Goal: Communication & Community: Answer question/provide support

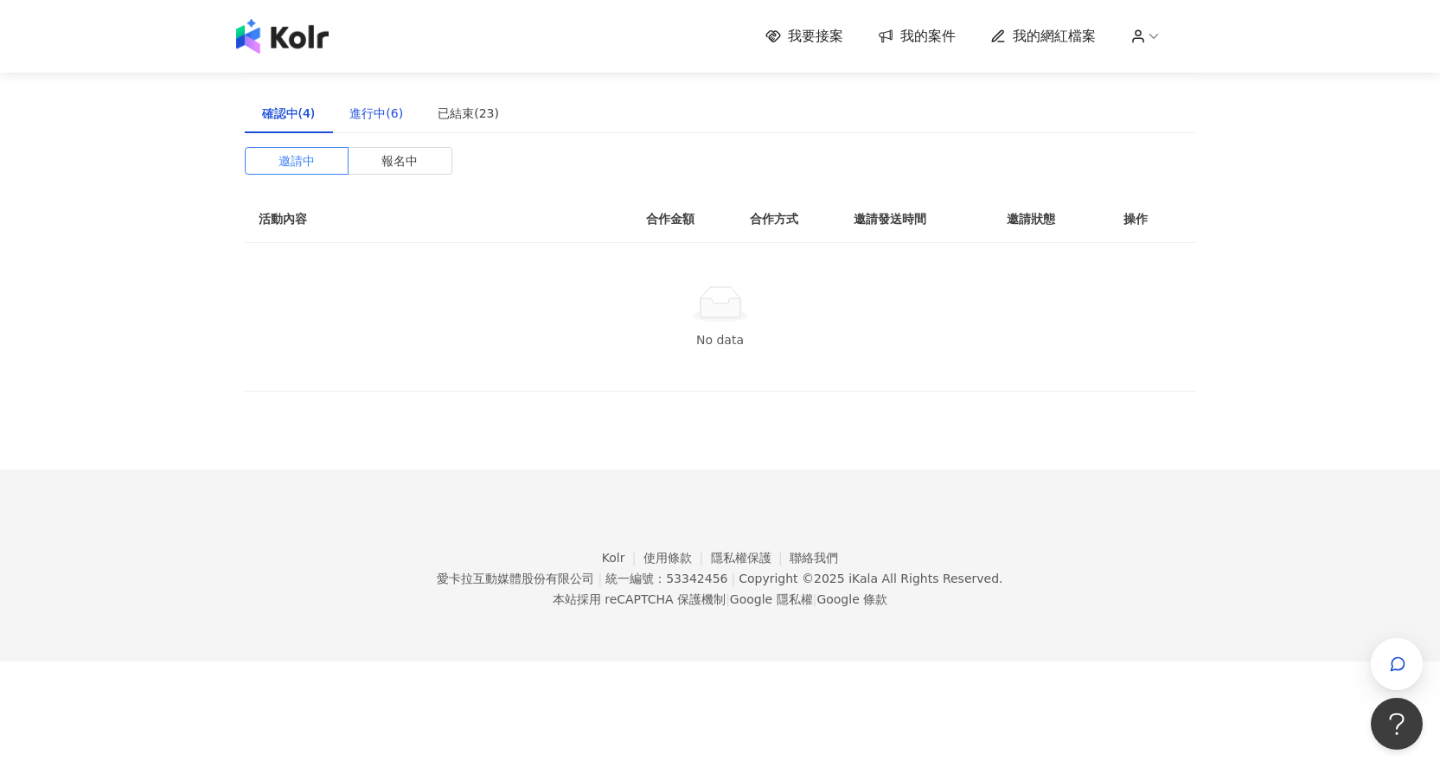
click at [359, 112] on div "進行中(6)" at bounding box center [376, 113] width 54 height 19
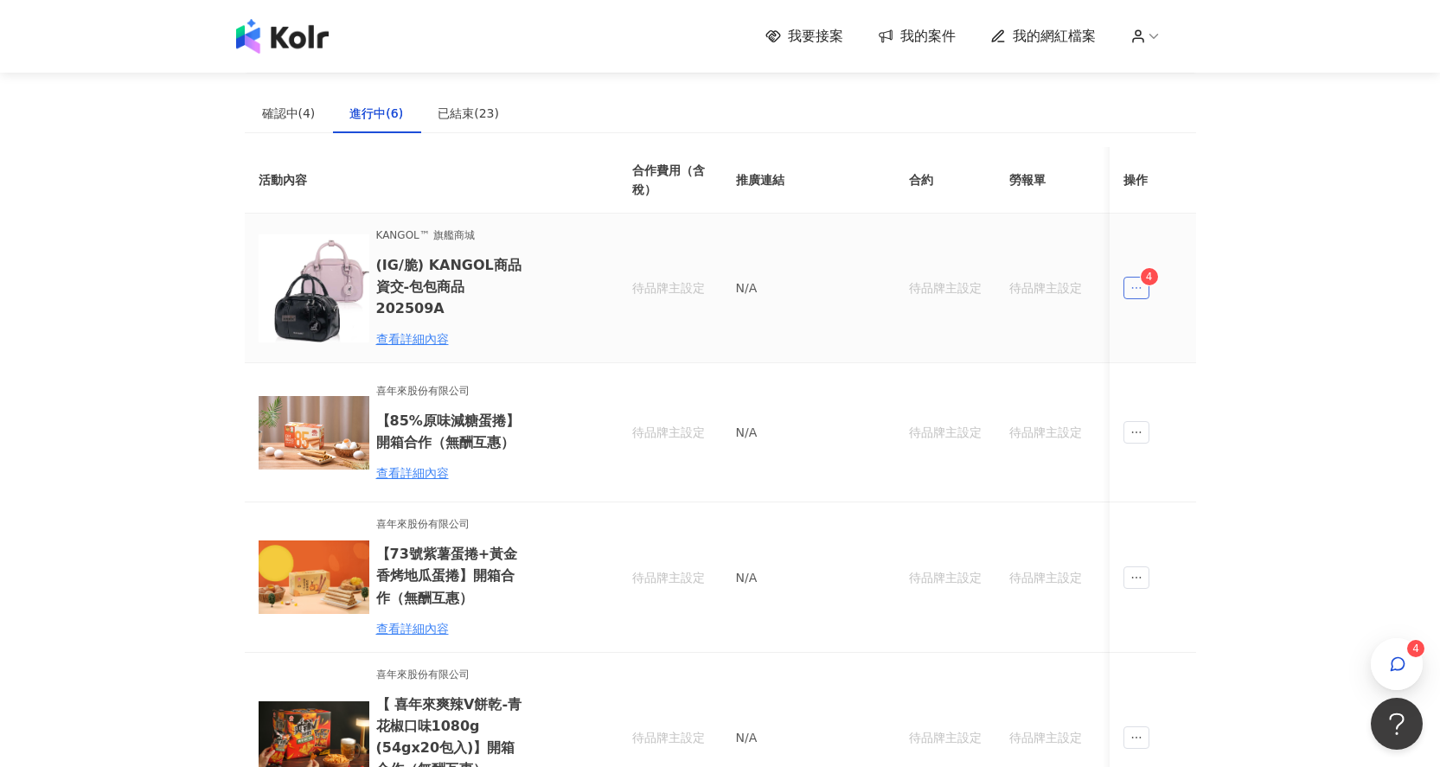
click at [1132, 282] on icon "ellipsis" at bounding box center [1136, 288] width 12 height 12
click at [1155, 371] on li "傳訊 4" at bounding box center [1170, 360] width 86 height 35
click at [1396, 656] on icon "button" at bounding box center [1397, 664] width 17 height 17
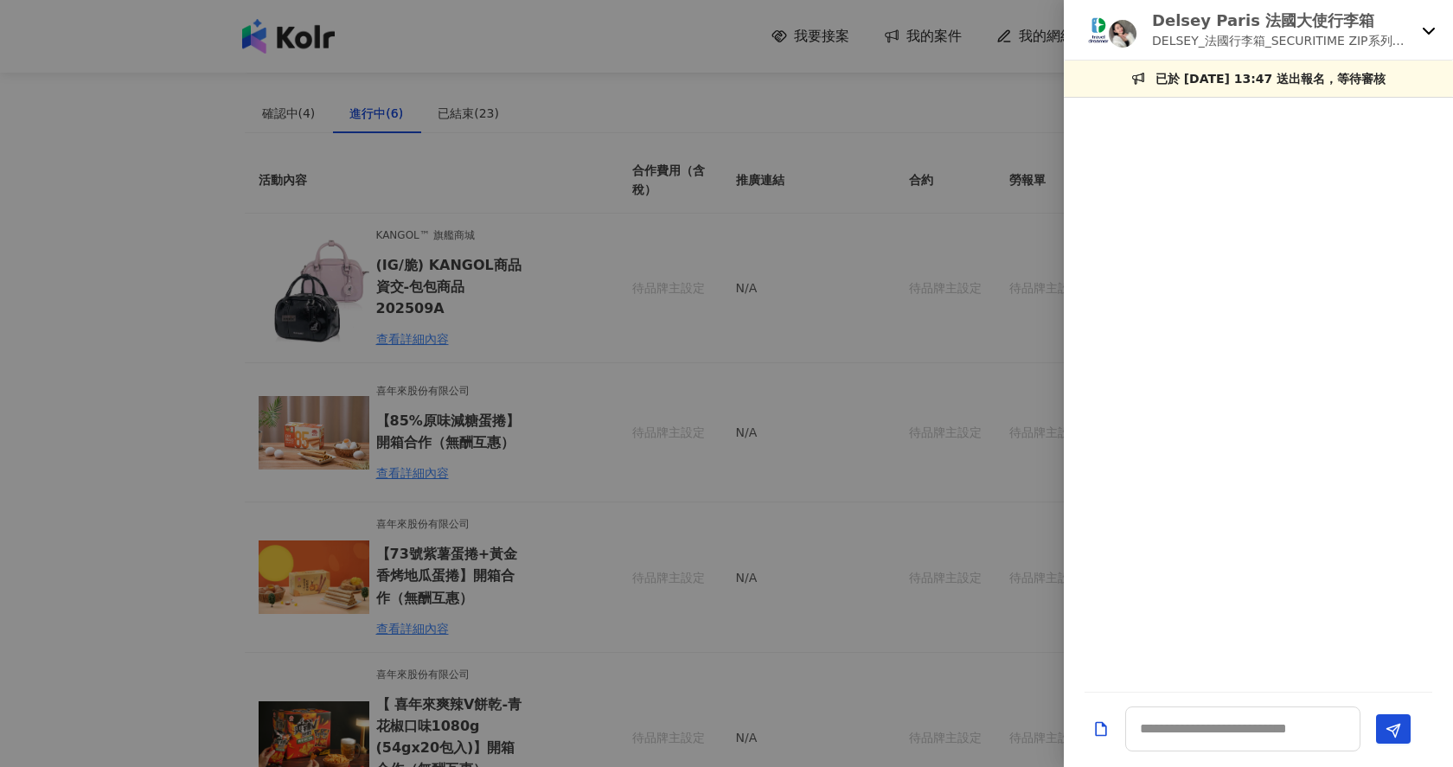
click at [1428, 34] on icon at bounding box center [1429, 30] width 14 height 14
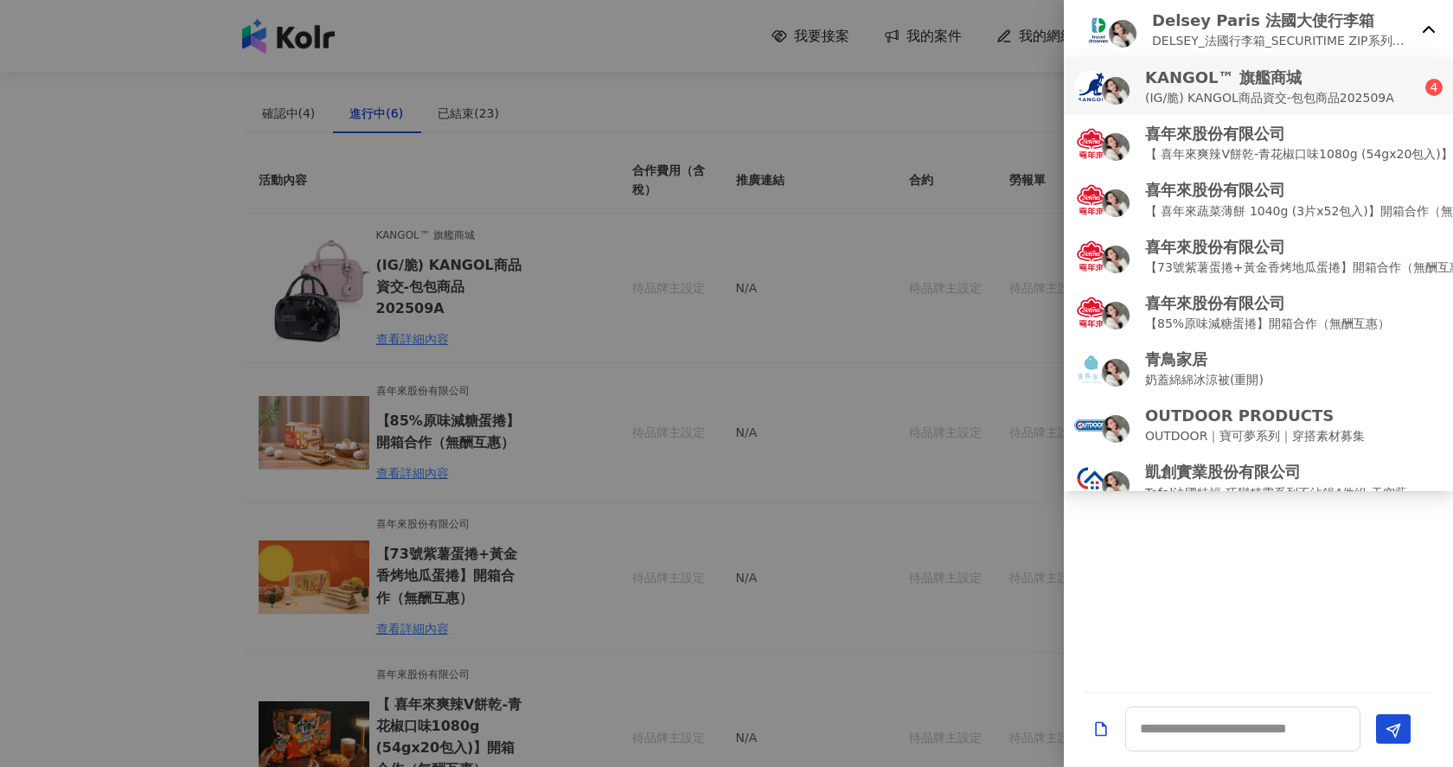
click at [1360, 75] on p "KANGOL™ 旗艦商城" at bounding box center [1269, 78] width 249 height 22
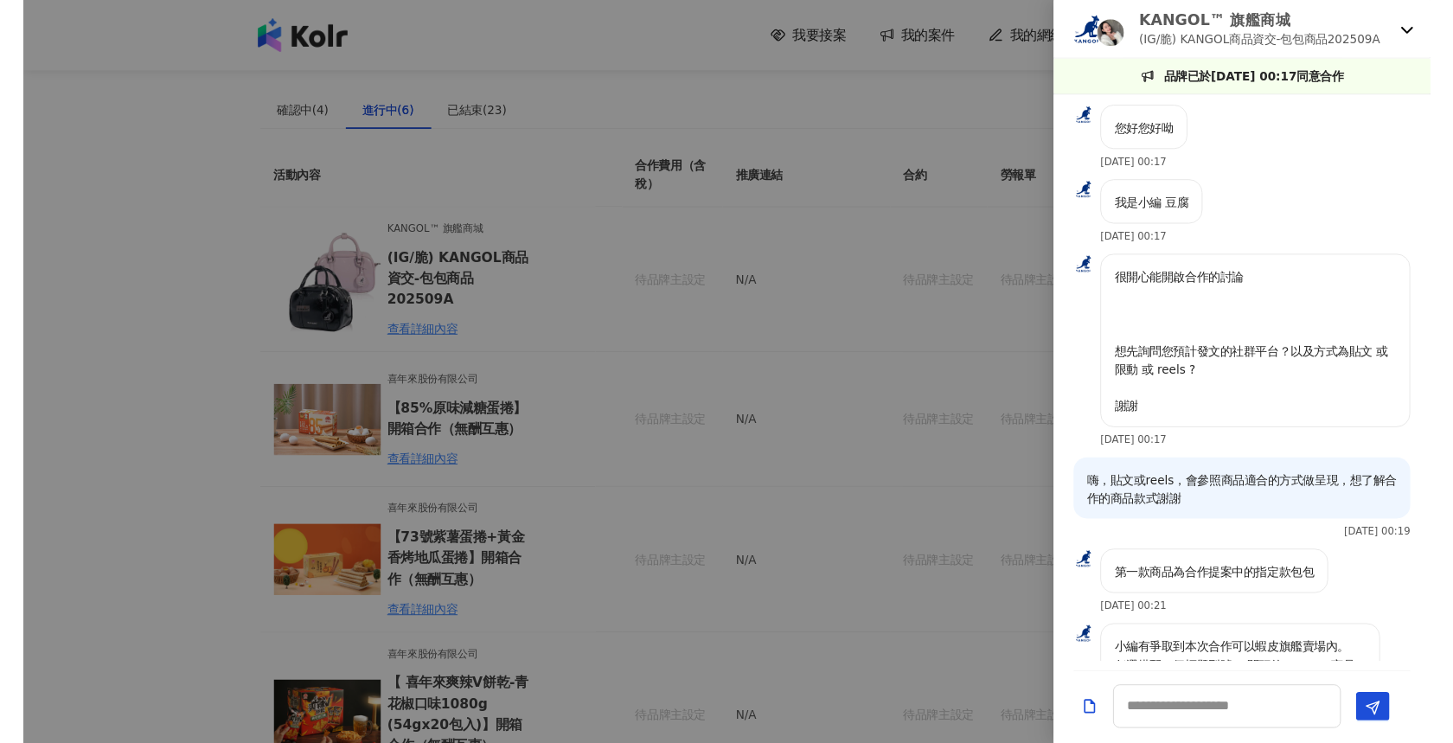
scroll to position [212, 0]
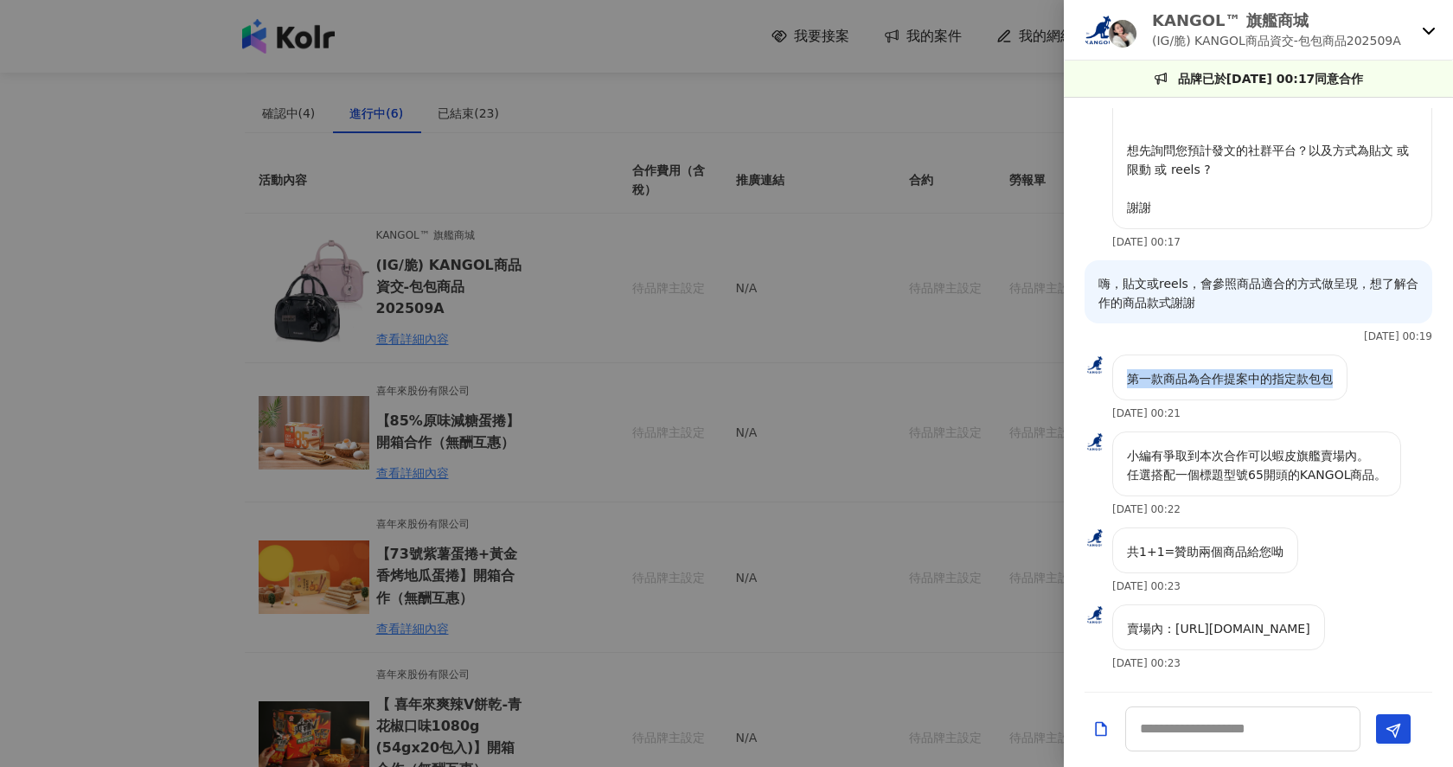
drag, startPoint x: 1133, startPoint y: 379, endPoint x: 1349, endPoint y: 394, distance: 216.8
click at [1347, 394] on div "第一款商品為合作提案中的指定款包包 [DATE] 00:21" at bounding box center [1229, 387] width 235 height 65
click at [1221, 559] on p "共1+1=贊助兩個商品給您呦" at bounding box center [1205, 551] width 157 height 19
drag, startPoint x: 1175, startPoint y: 630, endPoint x: 1323, endPoint y: 631, distance: 147.9
click at [1323, 631] on div "賣場內：[URL][DOMAIN_NAME]" at bounding box center [1218, 627] width 213 height 46
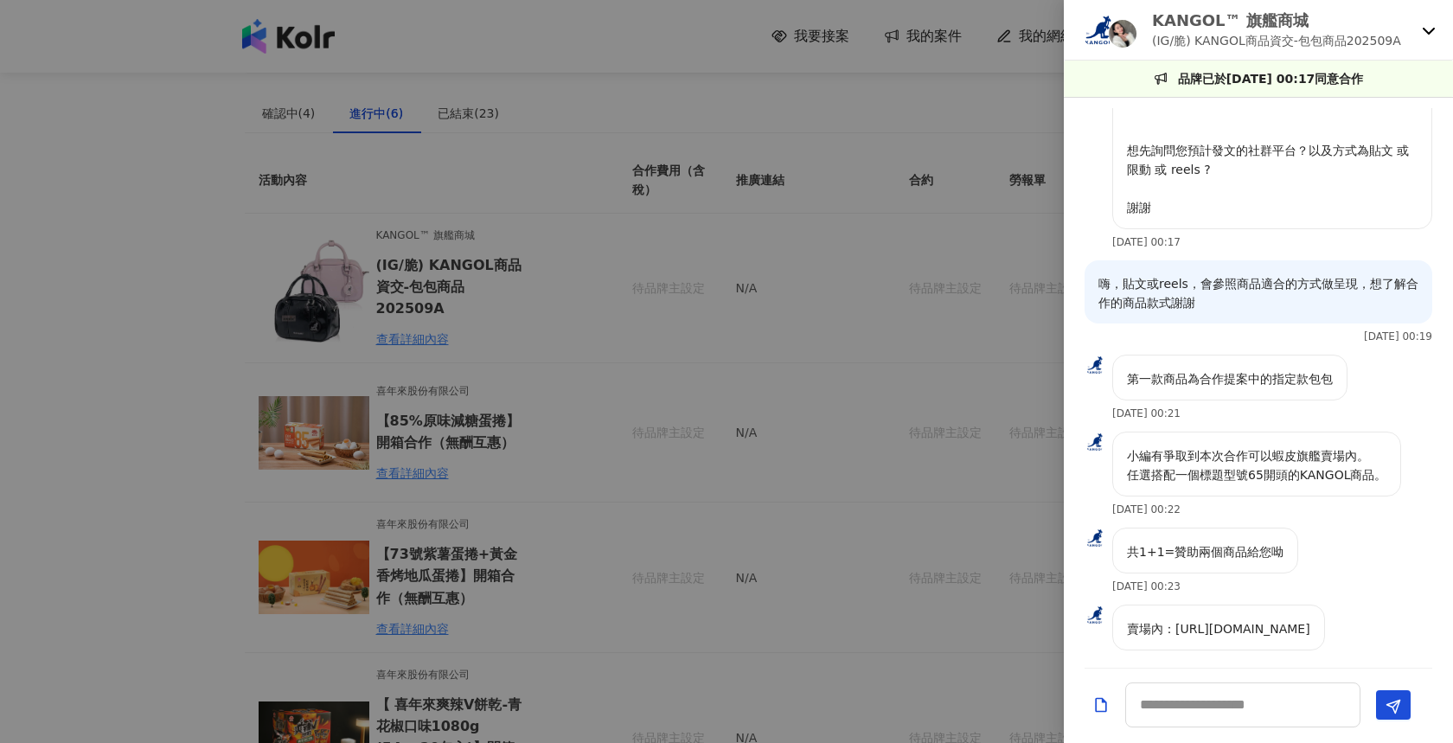
scroll to position [236, 0]
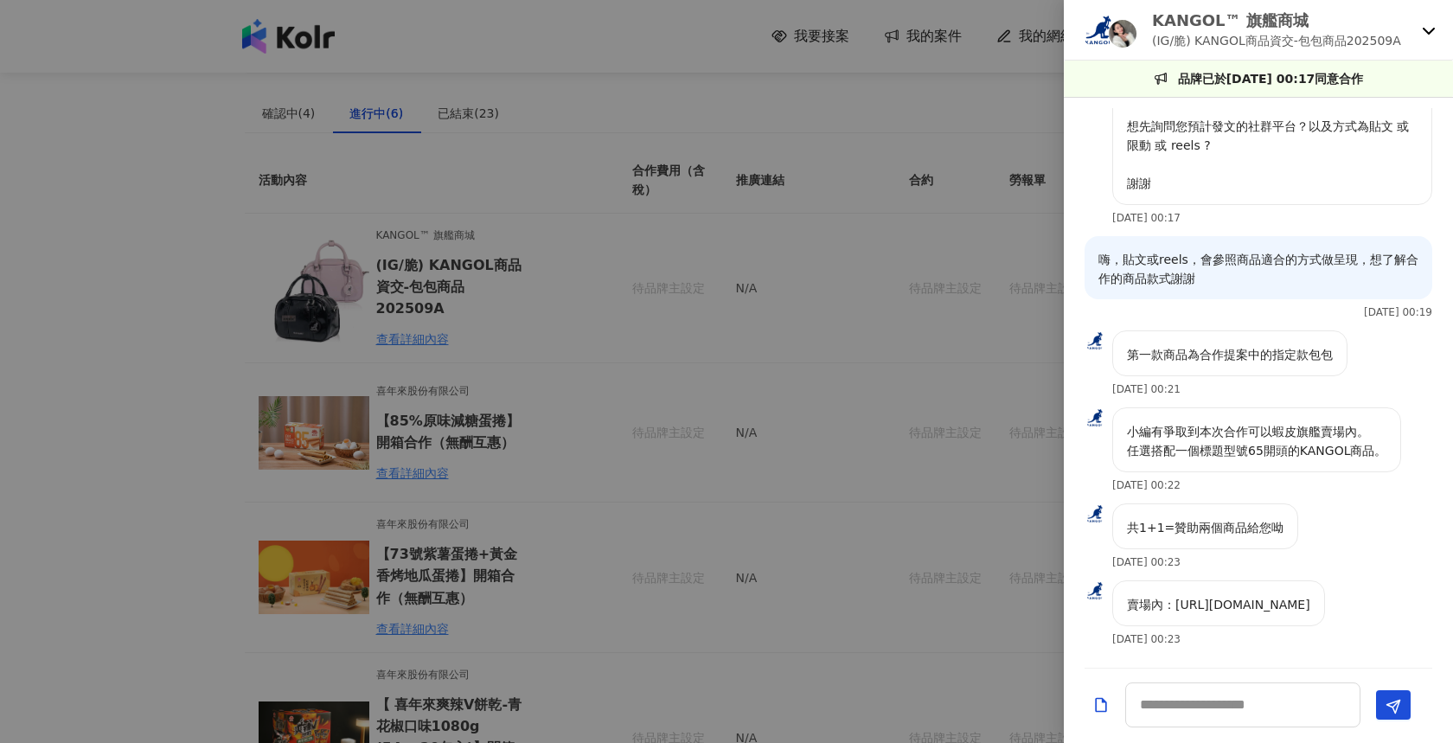
click at [1310, 538] on div "共1+1=贊助兩個商品給您呦 [DATE] 00:23" at bounding box center [1258, 541] width 389 height 77
click at [1179, 539] on div "共1+1=贊助兩個商品給您呦" at bounding box center [1205, 526] width 186 height 46
drag, startPoint x: 1134, startPoint y: 435, endPoint x: 1311, endPoint y: 448, distance: 177.8
click at [1311, 448] on p "小編有爭取到本次合作可以蝦皮旗艦賣場內。 任選搭配一個標題型號65開頭的KANGOL商品。" at bounding box center [1256, 441] width 259 height 38
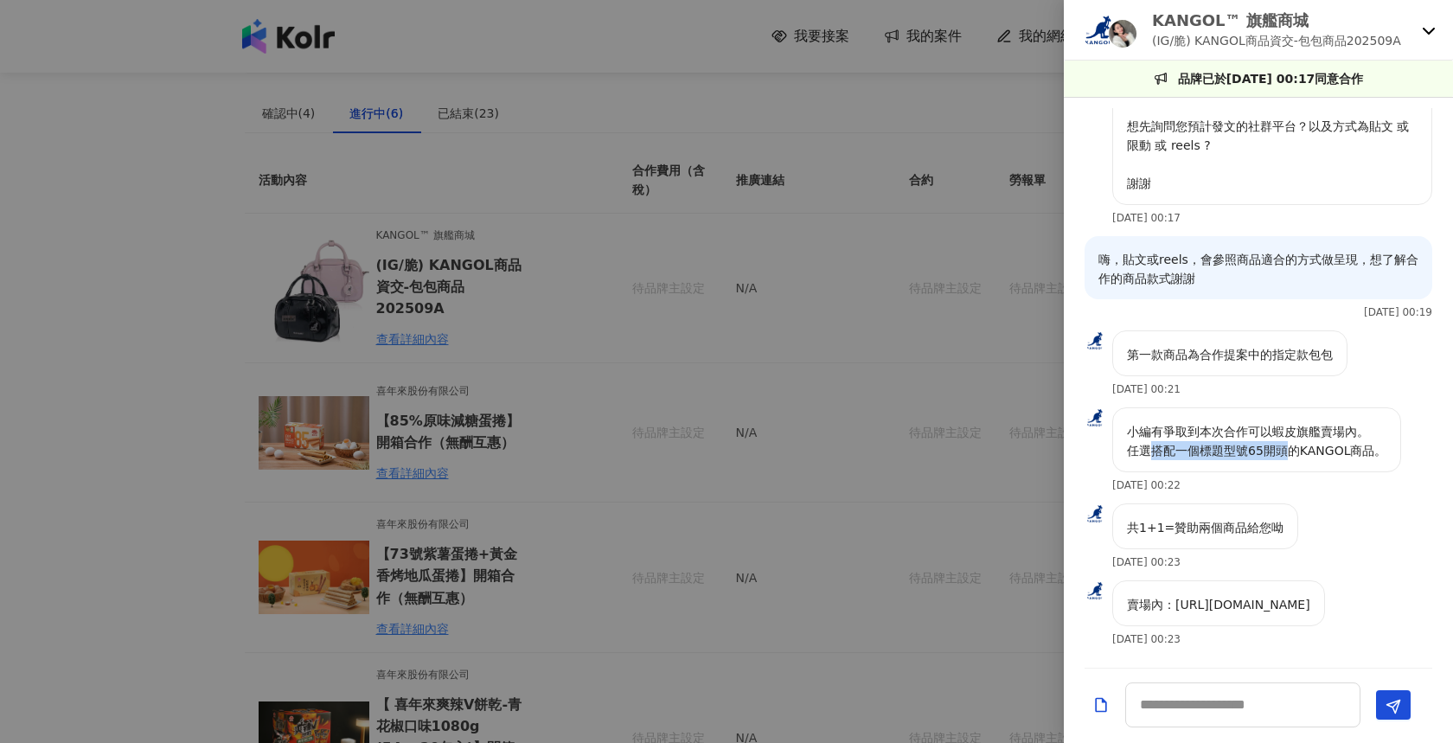
drag, startPoint x: 1291, startPoint y: 451, endPoint x: 1152, endPoint y: 451, distance: 139.2
click at [1153, 451] on p "小編有爭取到本次合作可以蝦皮旗艦賣場內。 任選搭配一個標題型號65開頭的KANGOL商品。" at bounding box center [1256, 441] width 259 height 38
click at [1152, 451] on p "小編有爭取到本次合作可以蝦皮旗艦賣場內。 任選搭配一個標題型號65開頭的KANGOL商品。" at bounding box center [1256, 441] width 259 height 38
click at [579, 238] on div at bounding box center [726, 371] width 1453 height 743
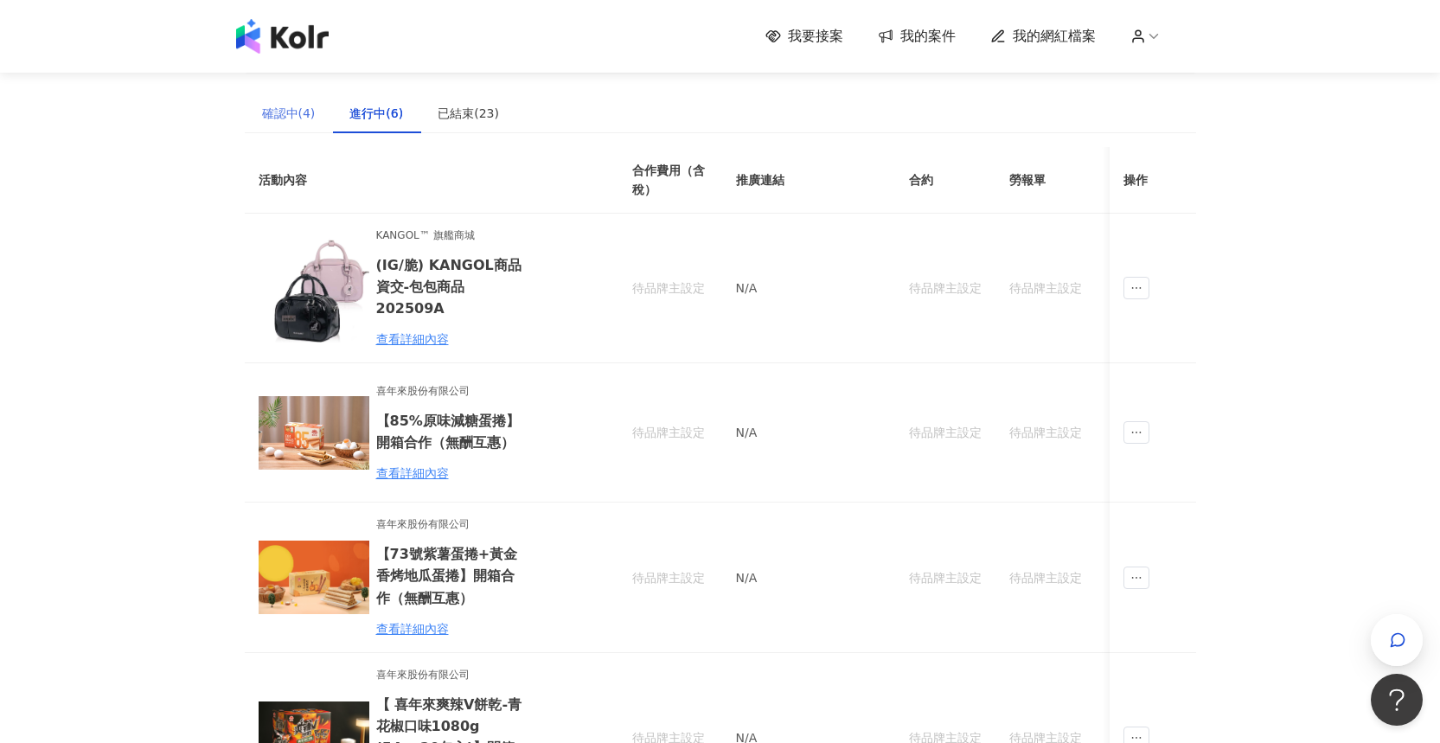
click at [277, 99] on div "確認中(4)" at bounding box center [289, 113] width 88 height 40
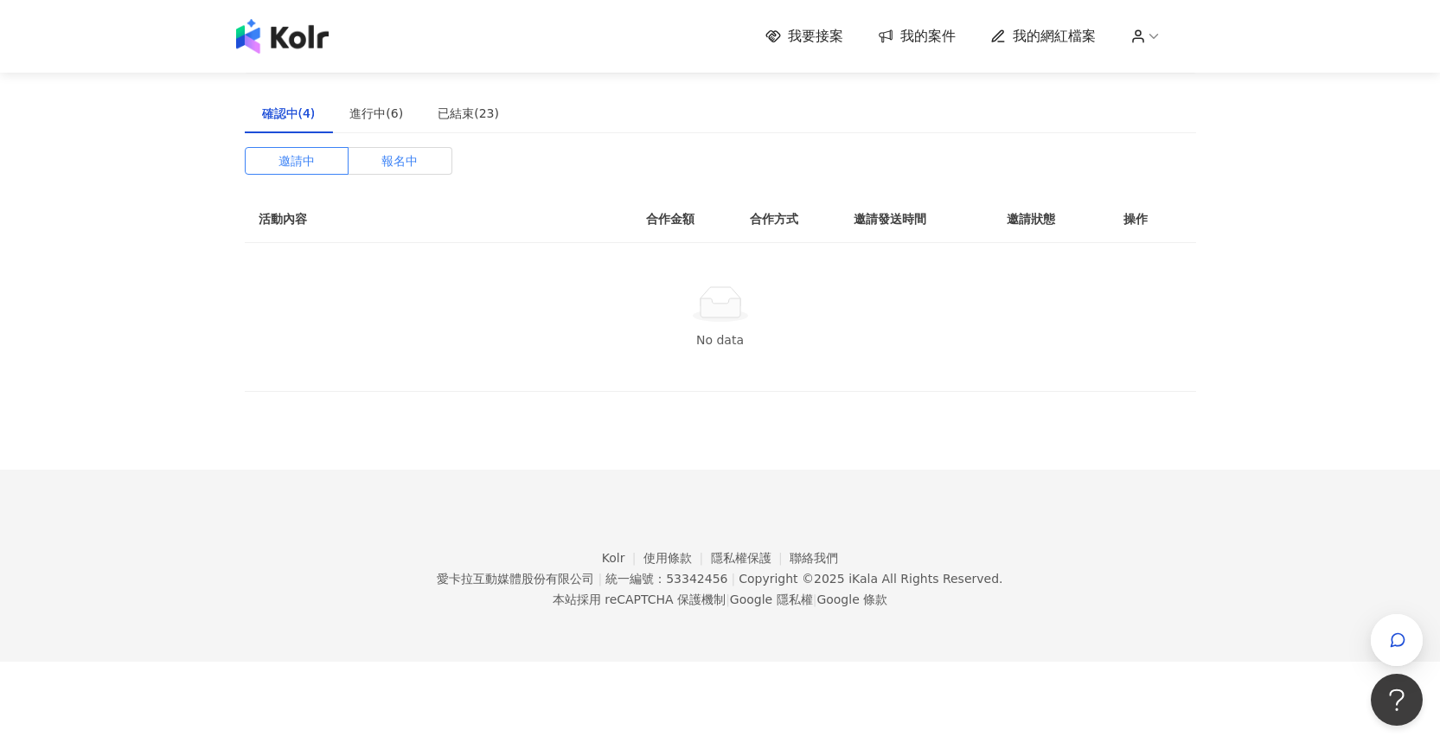
click at [380, 158] on label "報名中" at bounding box center [401, 161] width 104 height 28
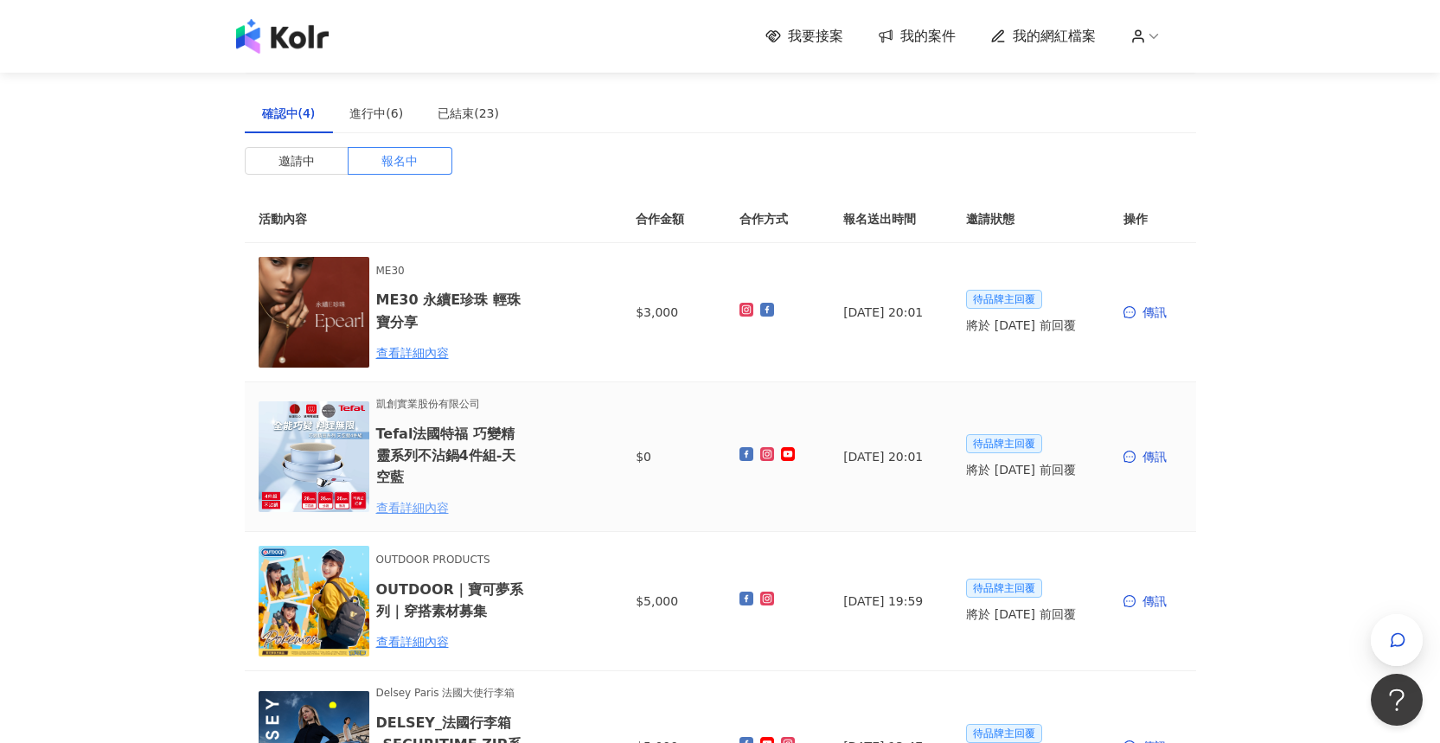
click at [433, 502] on div "查看詳細內容" at bounding box center [451, 507] width 151 height 19
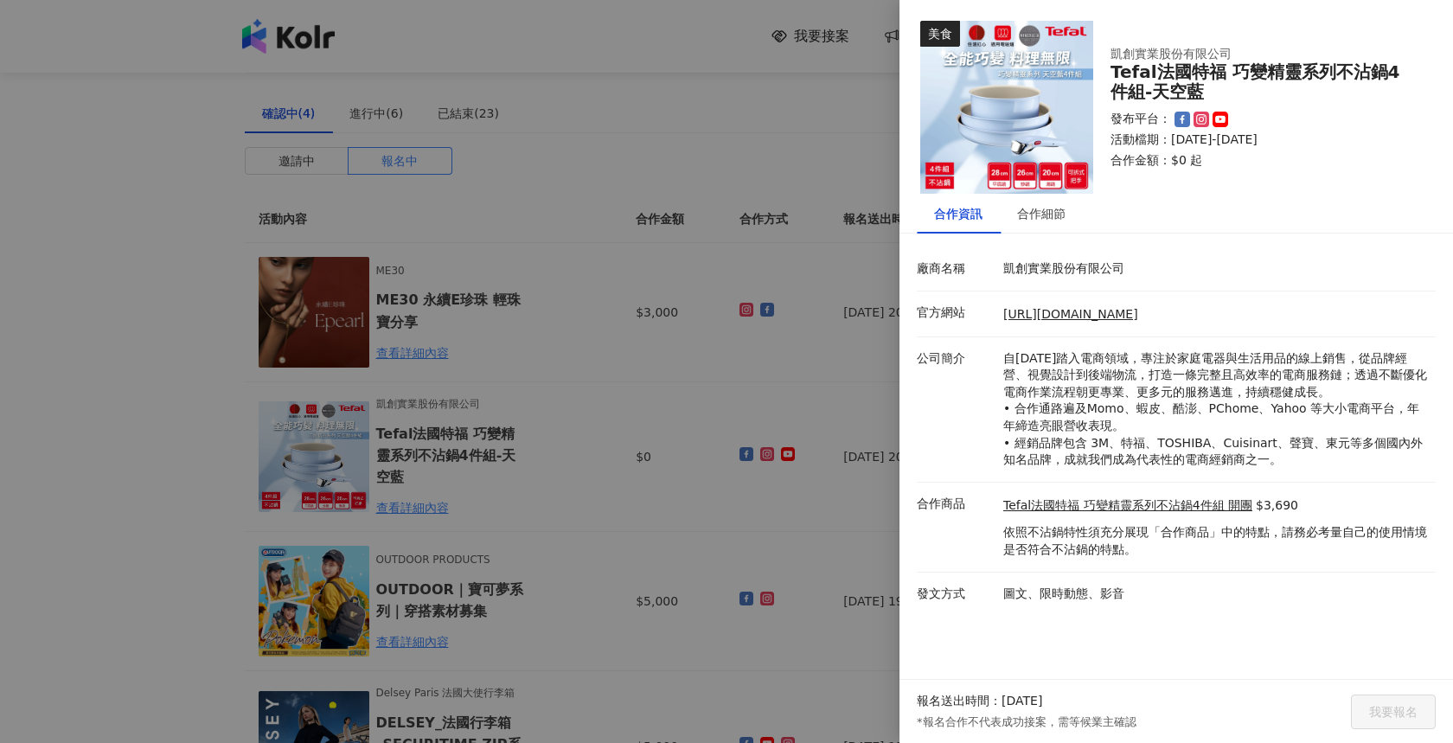
click at [734, 472] on div at bounding box center [726, 371] width 1453 height 743
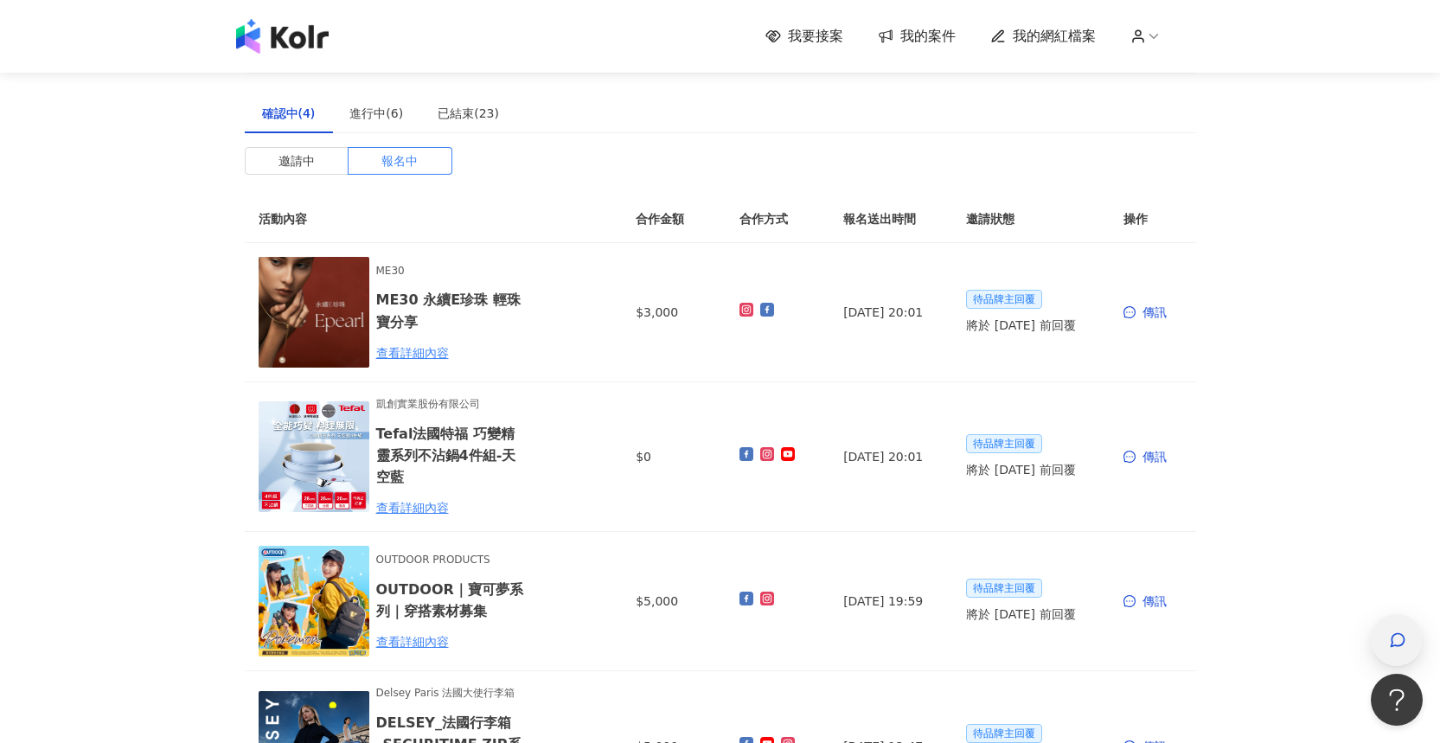
click at [1406, 647] on div "button" at bounding box center [1396, 640] width 22 height 39
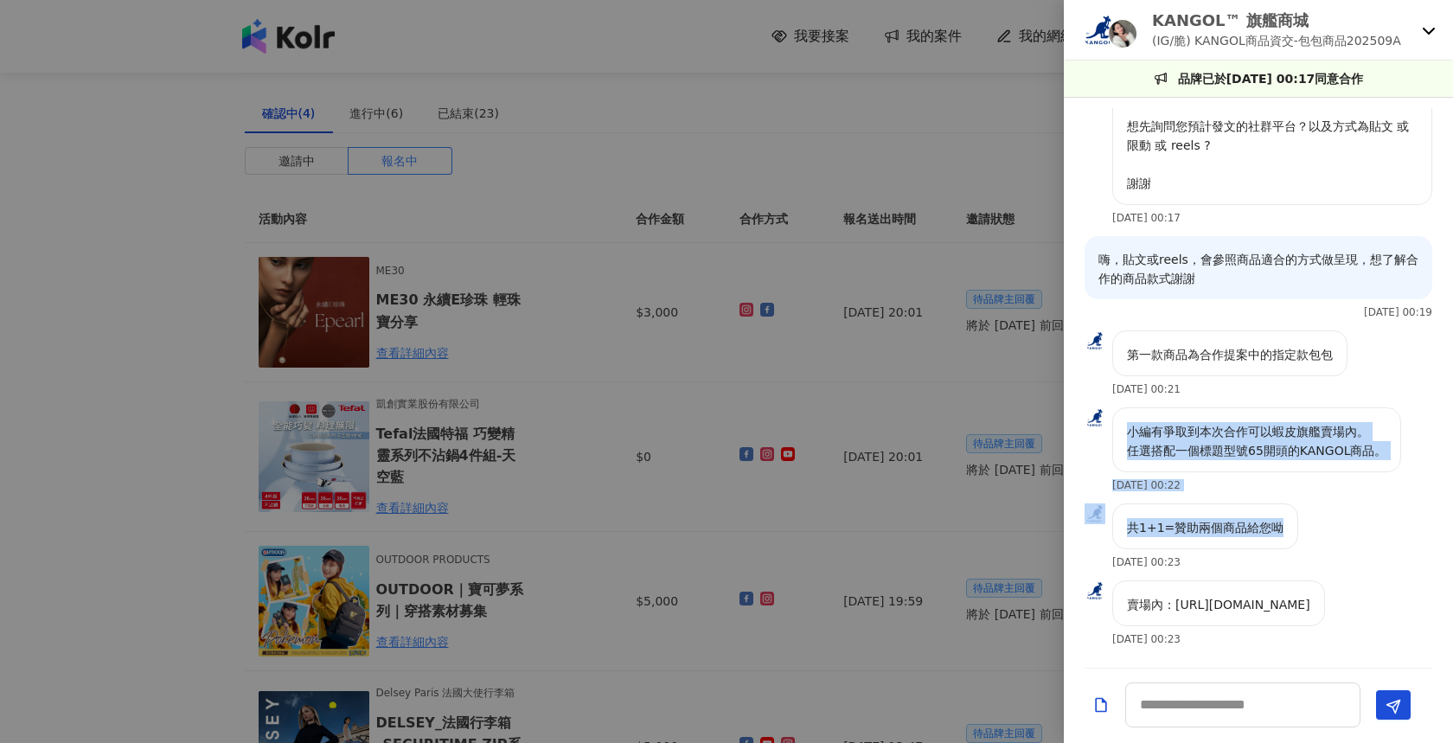
drag, startPoint x: 1135, startPoint y: 434, endPoint x: 1371, endPoint y: 533, distance: 255.8
click at [1371, 533] on div "您好您好呦 [DATE] 00:17 我是小編 豆腐 [DATE] 00:17 很開心能開啟合作的討論 想先詢問您預計發文的社群平台？以及方式為貼文 或 限動…" at bounding box center [1258, 382] width 389 height 549
click at [1371, 533] on div "共1+1=贊助兩個商品給您呦 [DATE] 00:23" at bounding box center [1258, 541] width 389 height 77
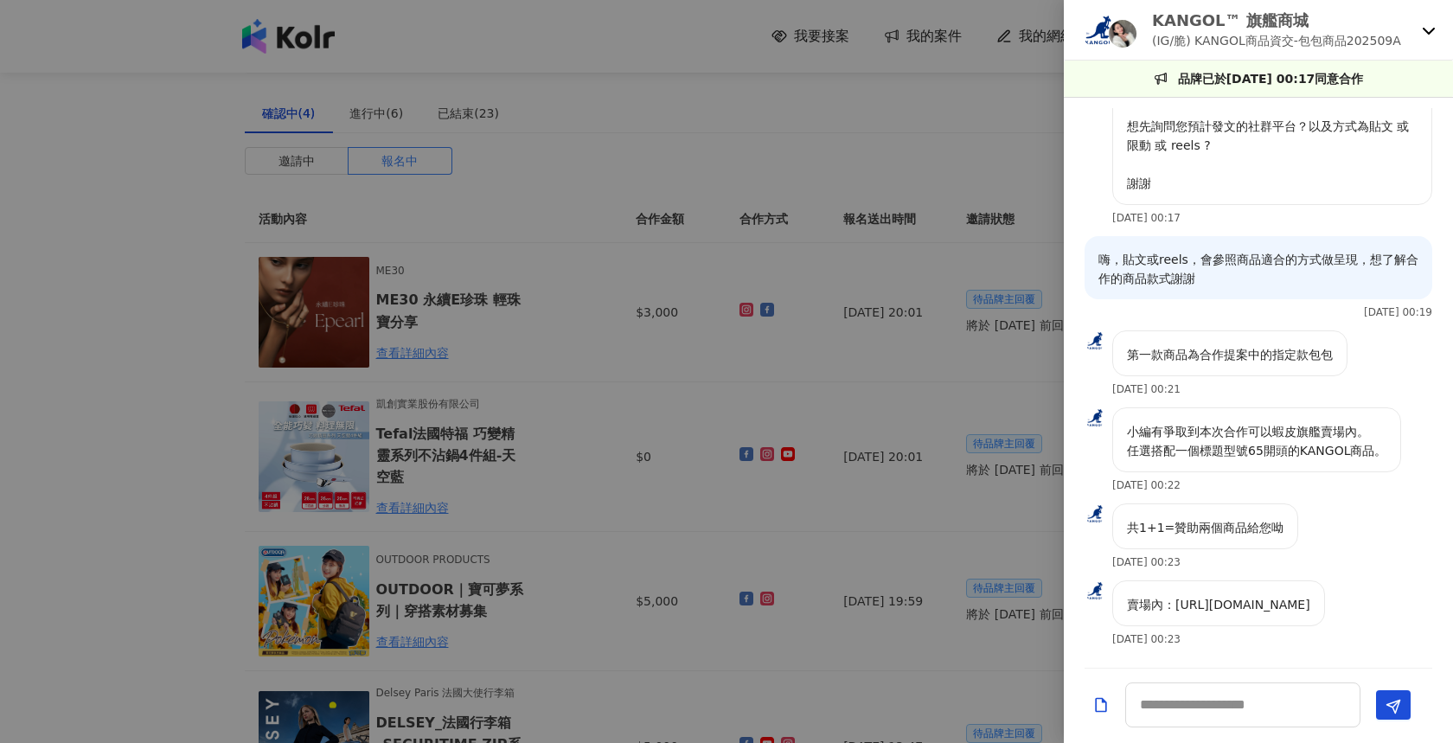
drag, startPoint x: 1144, startPoint y: 591, endPoint x: 1388, endPoint y: 593, distance: 243.9
click at [1387, 593] on div "賣場內：[URL][DOMAIN_NAME] [DATE] 00:23" at bounding box center [1258, 618] width 389 height 77
click at [1388, 593] on div "賣場內：[URL][DOMAIN_NAME] [DATE] 00:23" at bounding box center [1258, 618] width 389 height 77
click at [1261, 693] on textarea at bounding box center [1242, 704] width 235 height 45
type textarea "*"
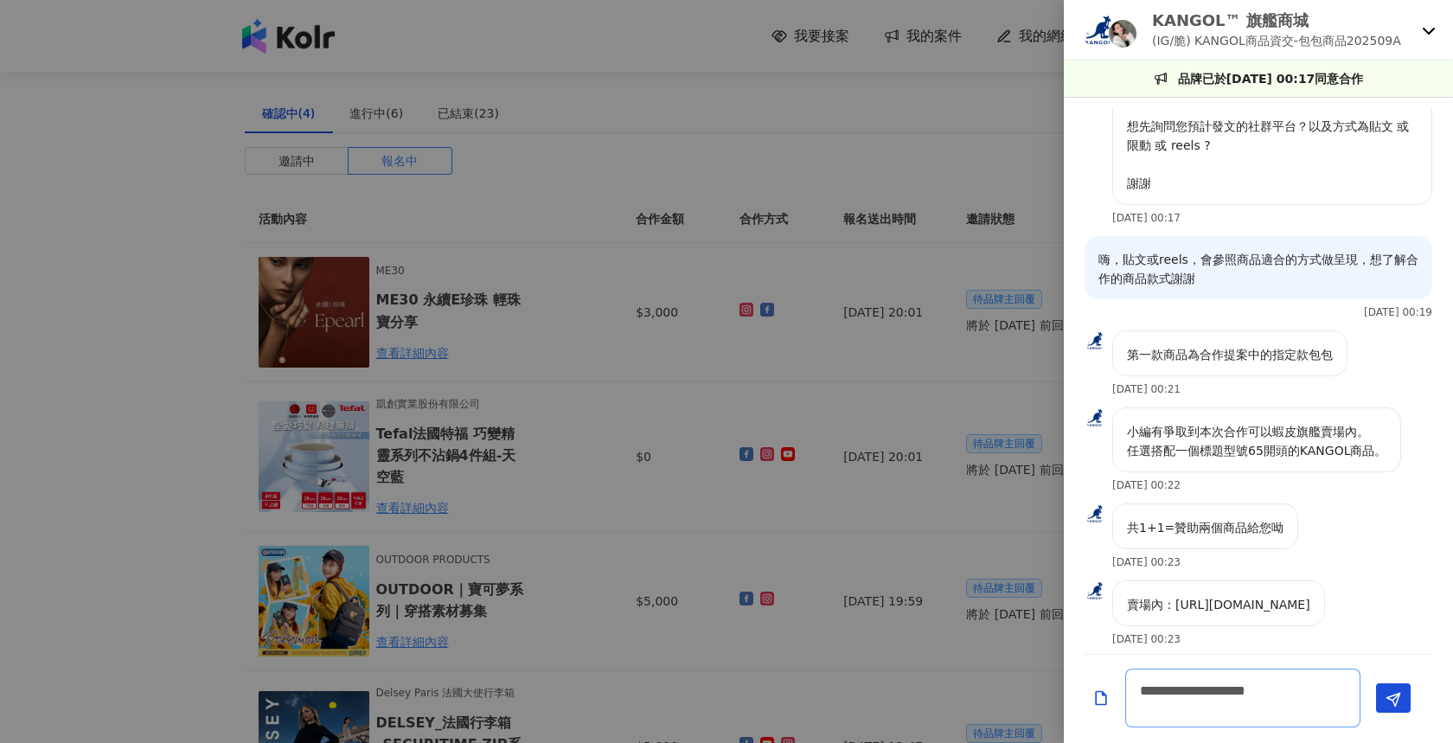
scroll to position [0, 0]
paste textarea "**********"
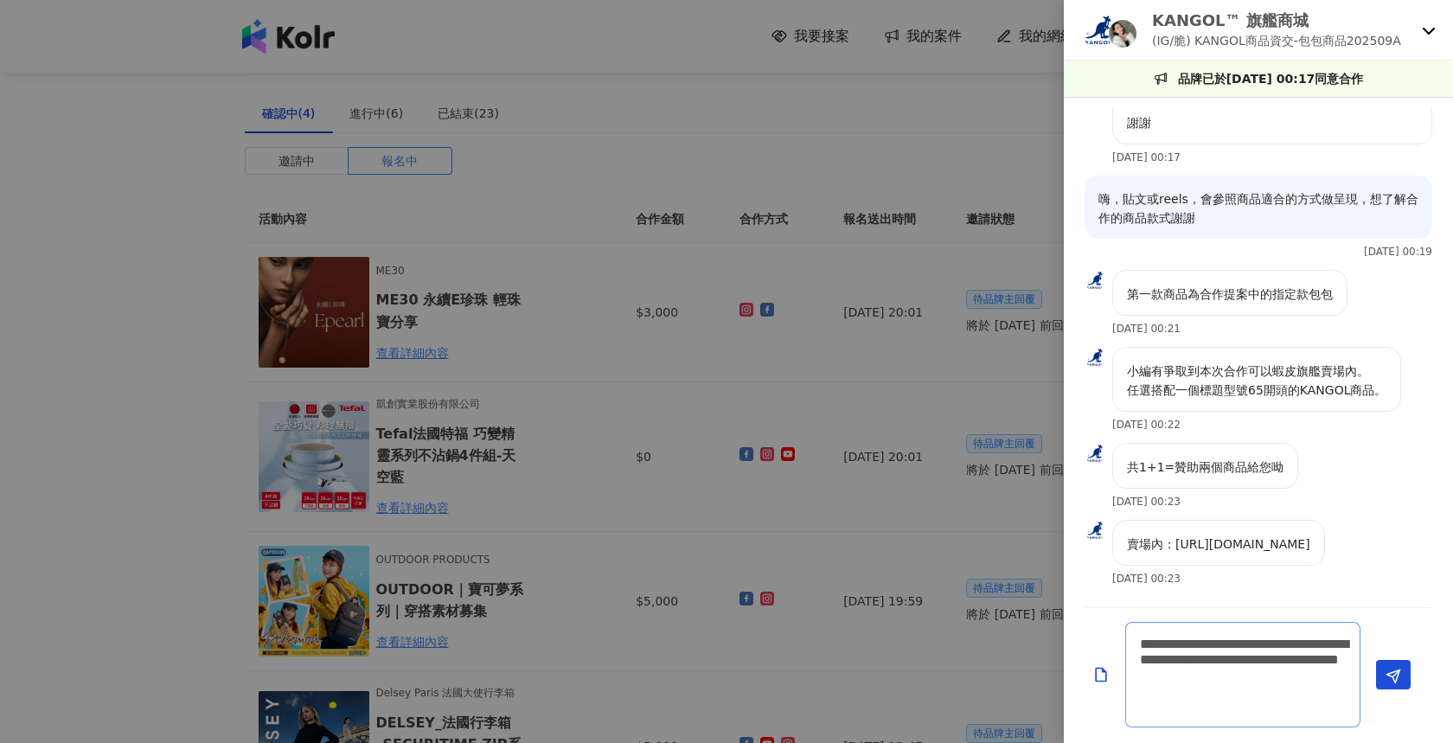
drag, startPoint x: 1232, startPoint y: 657, endPoint x: 1244, endPoint y: 675, distance: 21.4
click at [1244, 675] on textarea "**********" at bounding box center [1242, 675] width 235 height 106
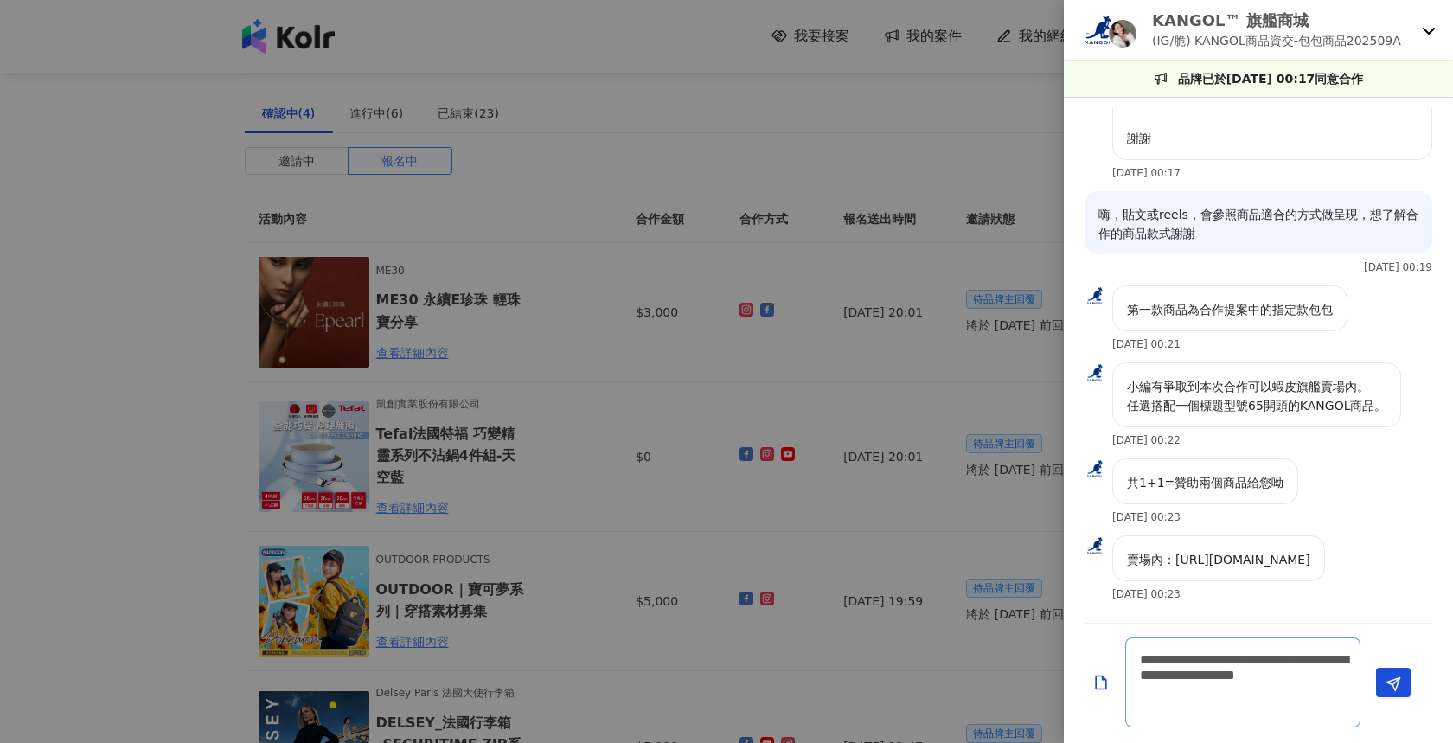
drag, startPoint x: 1322, startPoint y: 681, endPoint x: 1328, endPoint y: 710, distance: 29.2
click at [1328, 710] on textarea "**********" at bounding box center [1242, 682] width 235 height 90
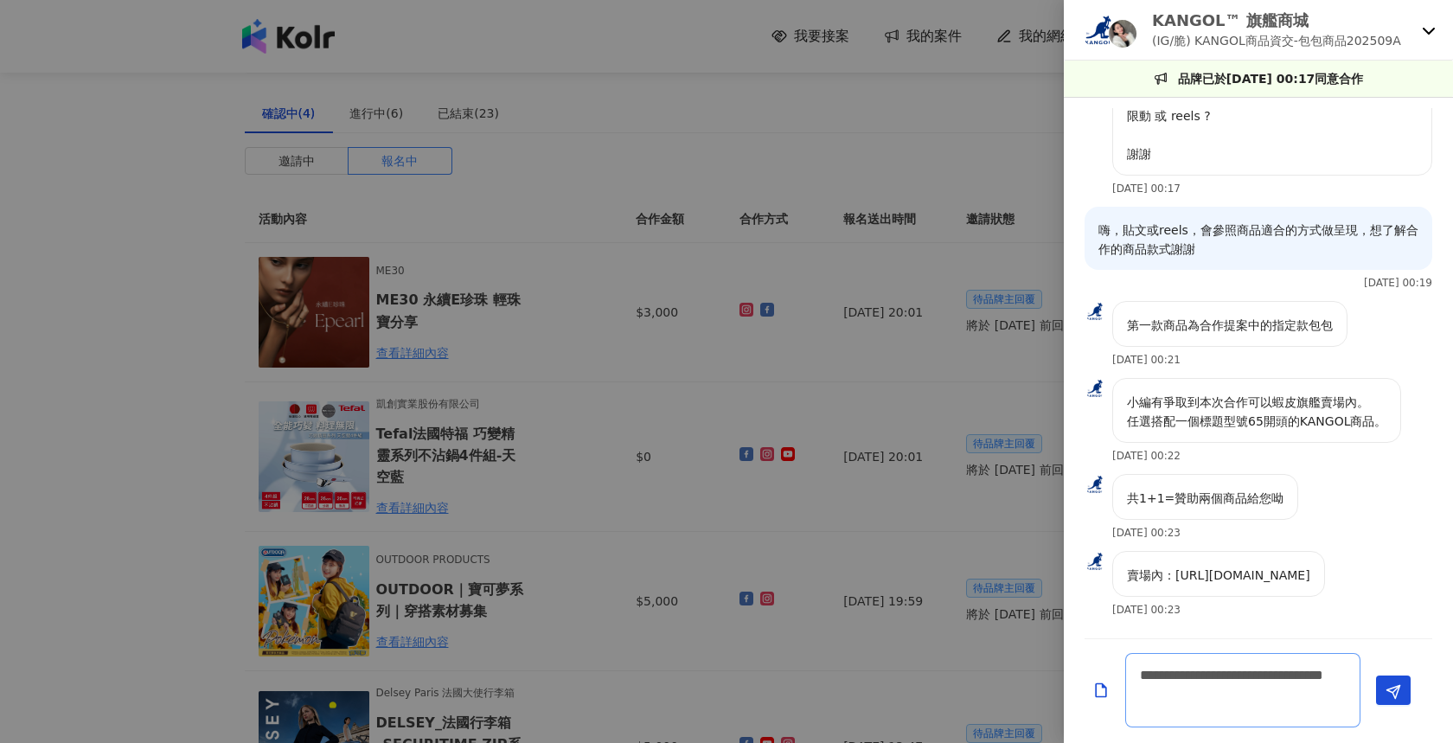
scroll to position [236, 0]
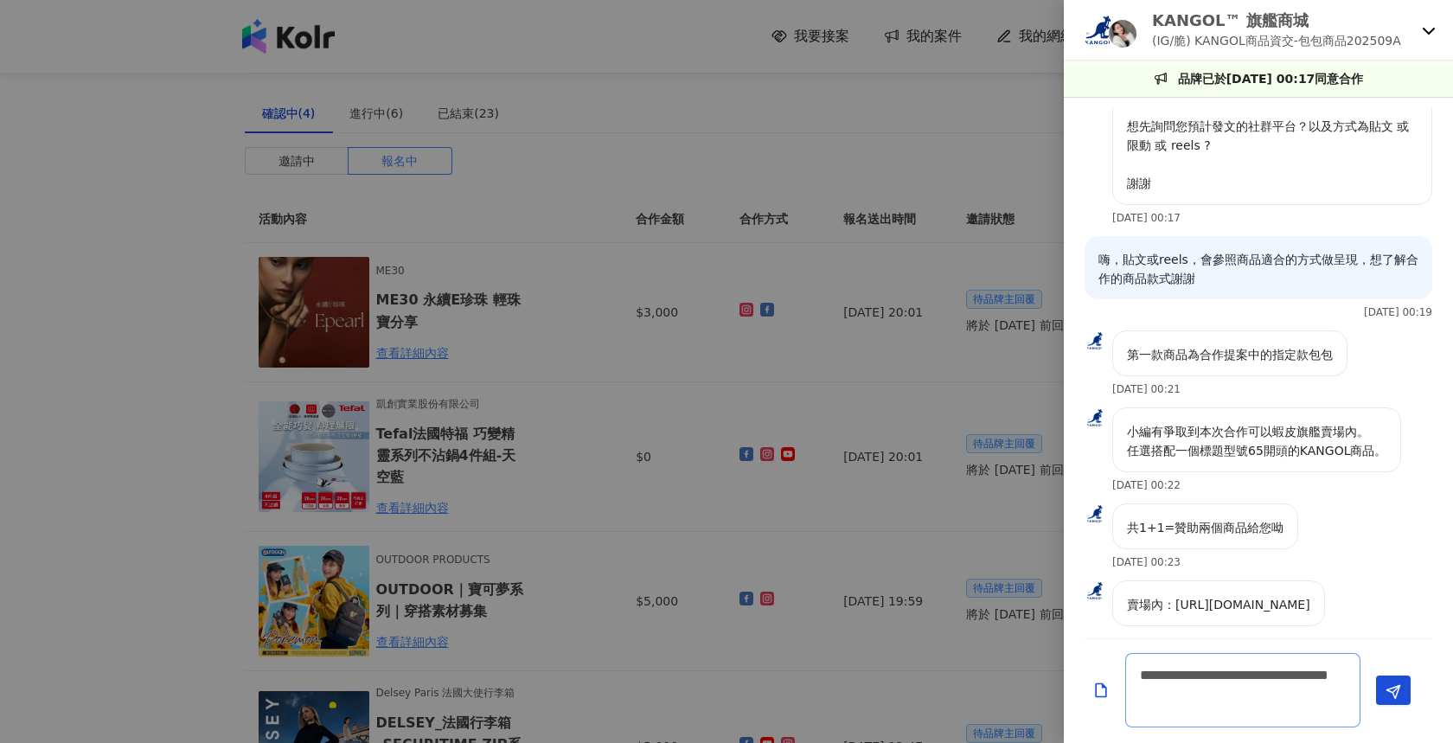
type textarea "**********"
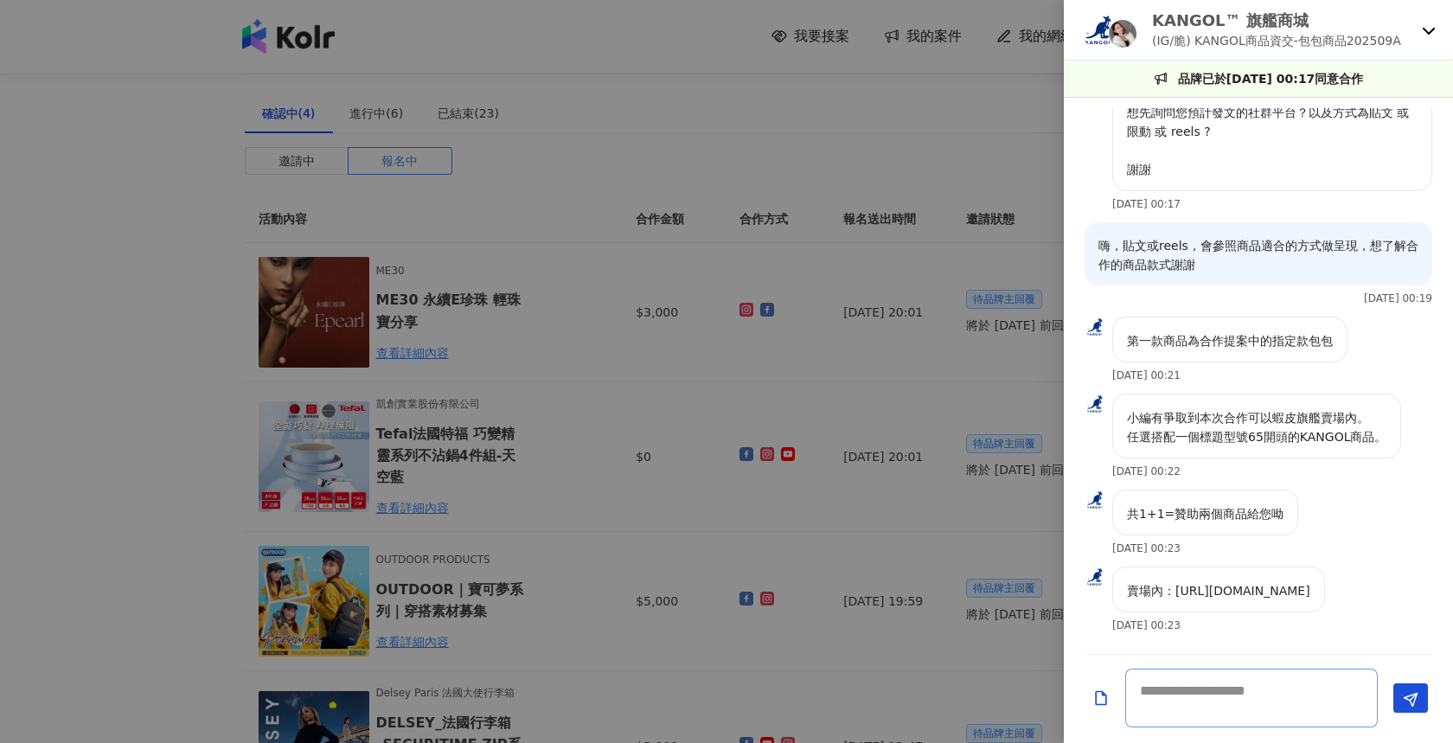
scroll to position [330, 0]
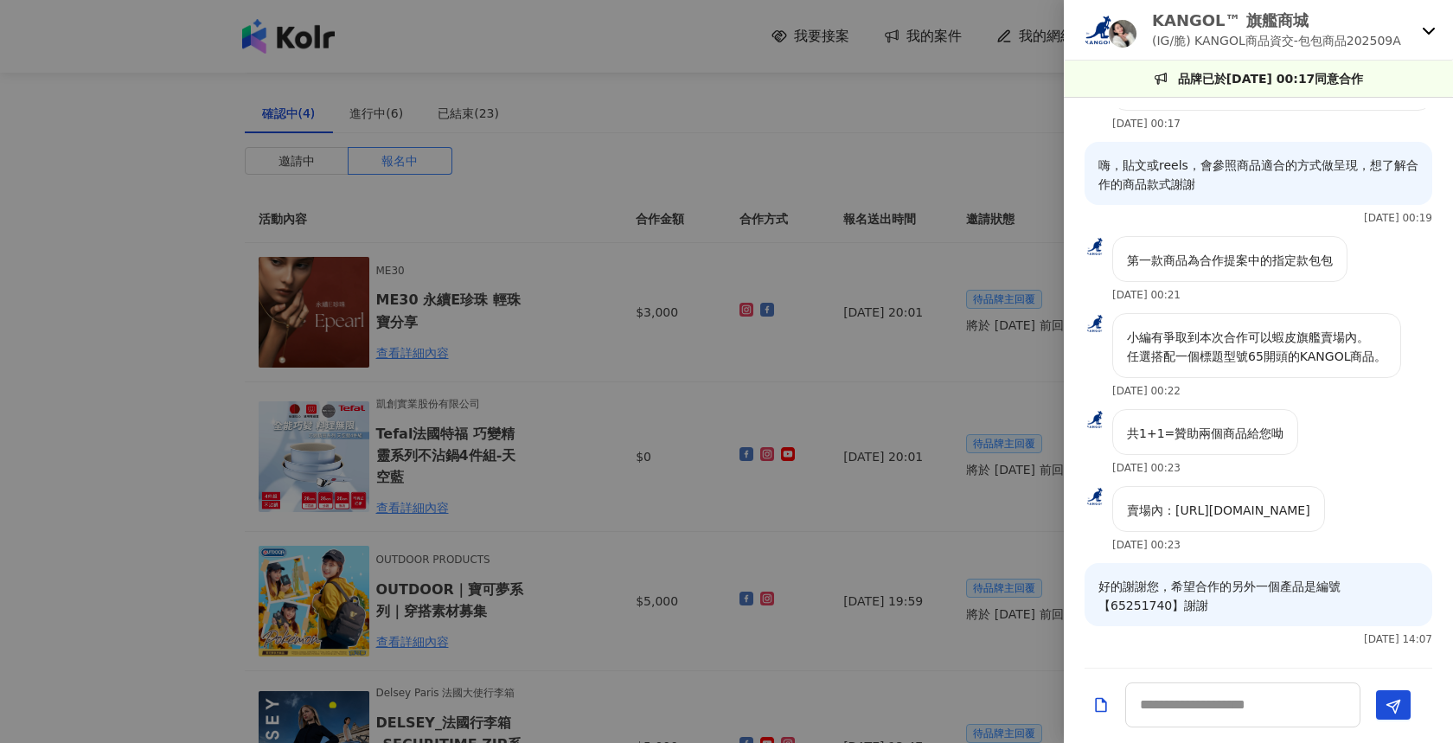
click at [785, 284] on div at bounding box center [726, 371] width 1453 height 743
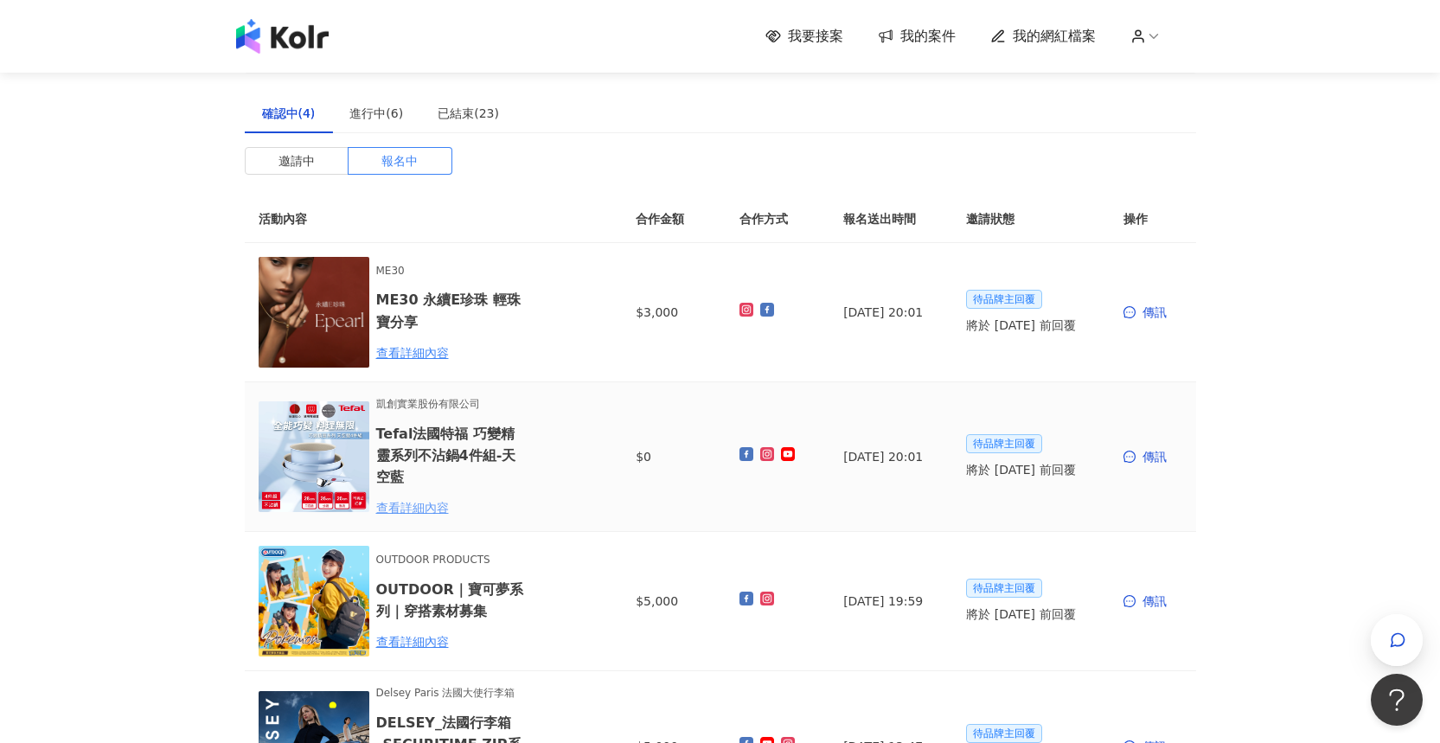
click at [418, 502] on div "查看詳細內容" at bounding box center [451, 507] width 151 height 19
